Goal: Task Accomplishment & Management: Use online tool/utility

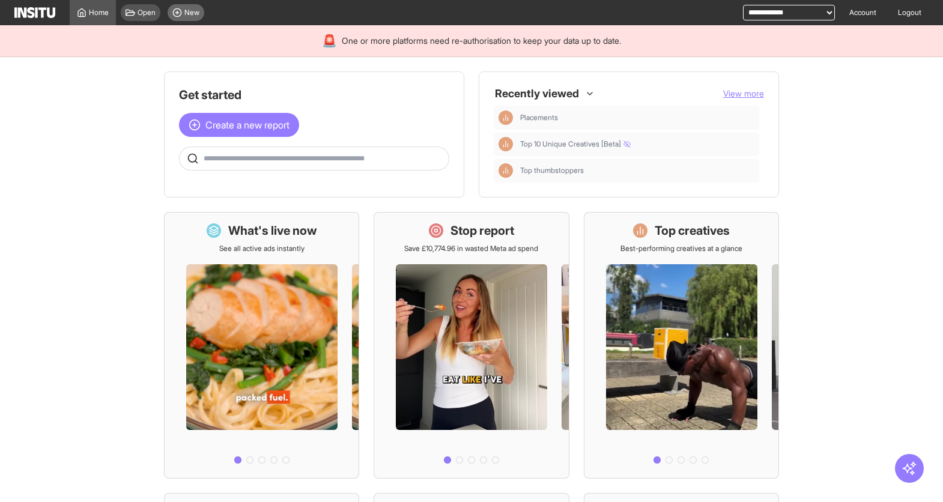
click at [192, 16] on span "New" at bounding box center [191, 13] width 15 height 10
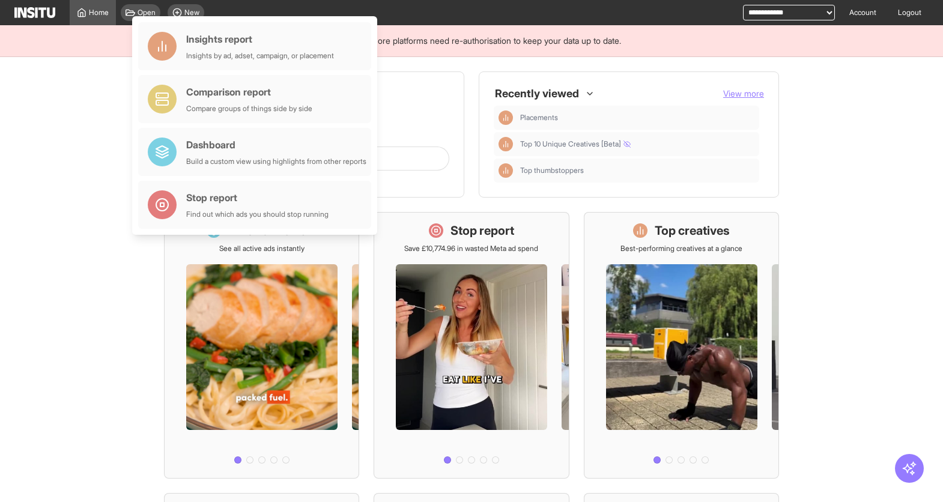
click at [65, 135] on main "Get started Create a new report Ask questions like: Which campaigns had the hig…" at bounding box center [471, 279] width 943 height 445
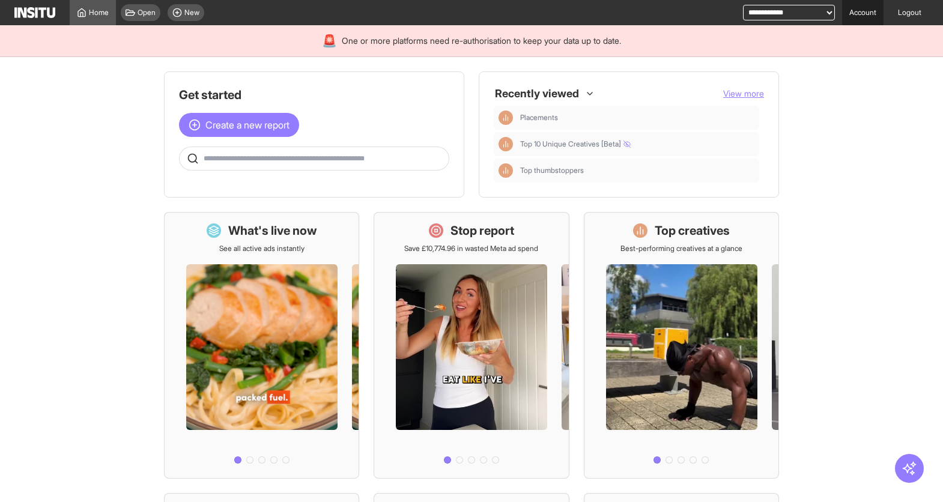
click at [859, 18] on link "Account" at bounding box center [862, 12] width 41 height 25
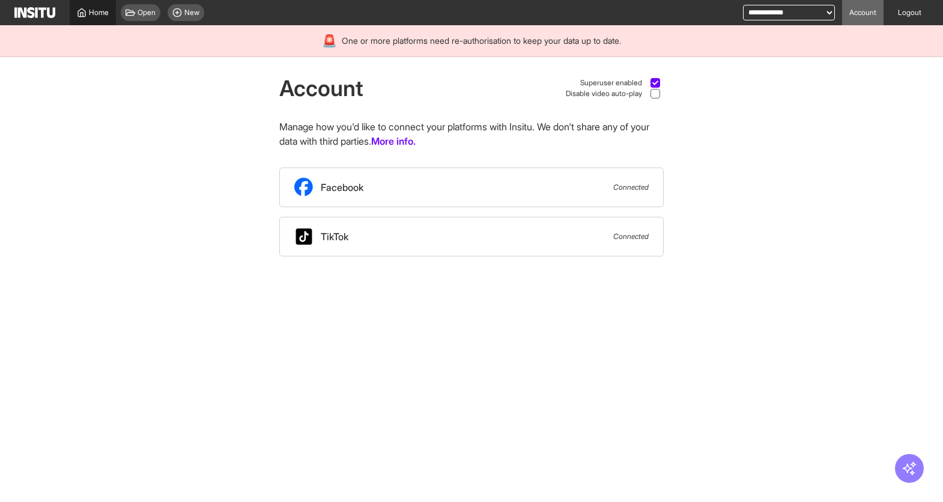
click at [81, 18] on link "Home" at bounding box center [93, 12] width 46 height 25
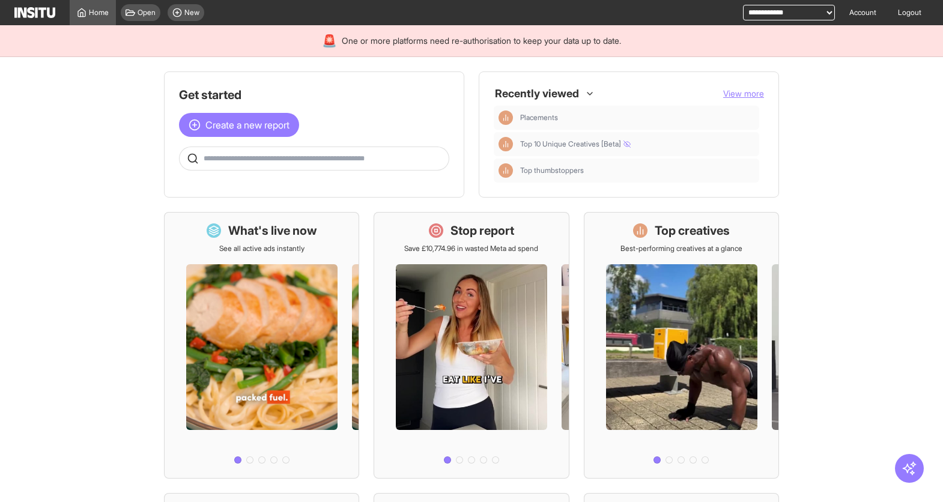
drag, startPoint x: 545, startPoint y: 129, endPoint x: 479, endPoint y: 129, distance: 66.1
click at [537, 129] on div "Placements Top 10 Unique Creatives [Beta] Top thumbstoppers" at bounding box center [629, 144] width 270 height 77
click at [250, 121] on span "Create a new report" at bounding box center [247, 125] width 84 height 14
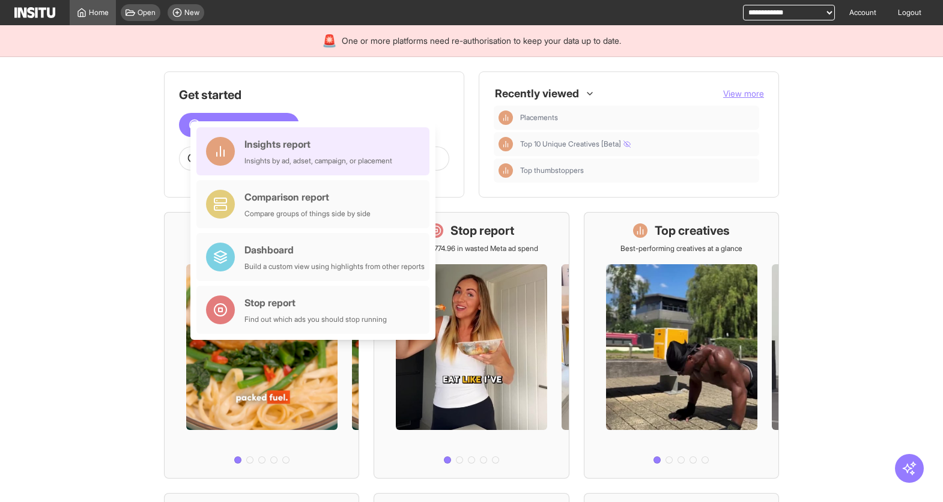
click at [297, 166] on div "Insights report Insights by ad, adset, campaign, or placement" at bounding box center [312, 151] width 233 height 48
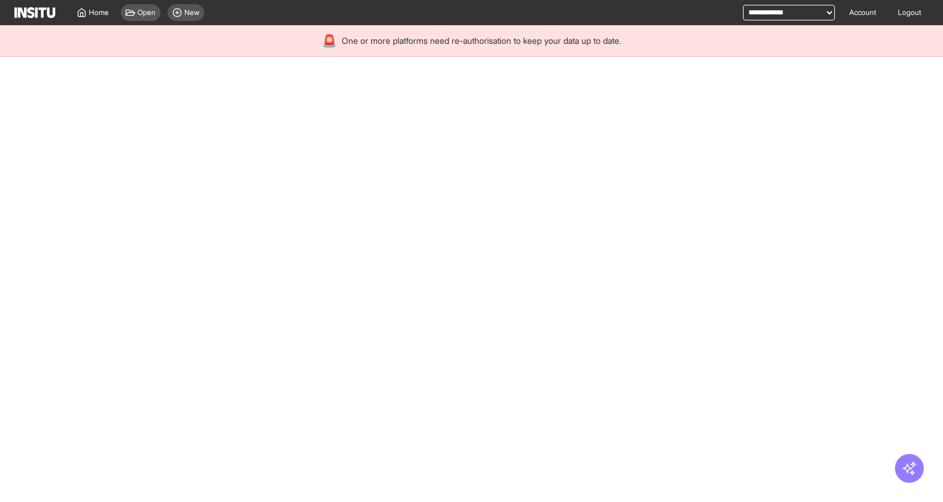
select select "**"
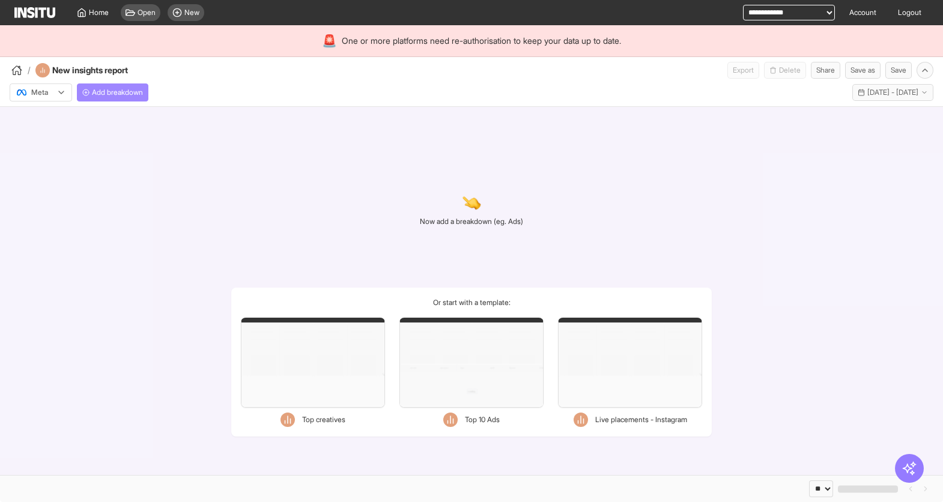
click at [116, 88] on span "Add breakdown" at bounding box center [117, 93] width 51 height 10
